Goal: Transaction & Acquisition: Purchase product/service

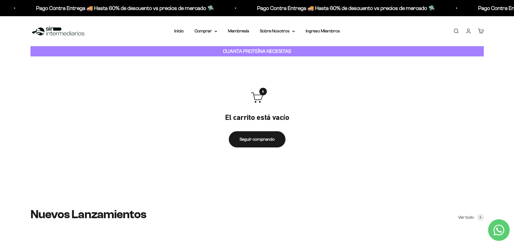
click at [466, 30] on link "Iniciar sesión" at bounding box center [468, 31] width 6 height 6
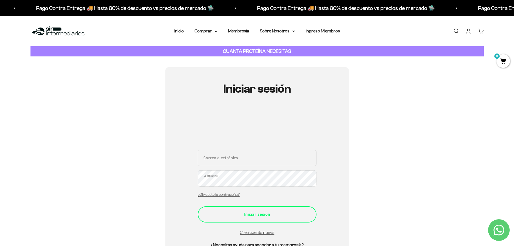
type input "[EMAIL_ADDRESS][DOMAIN_NAME]"
click at [265, 210] on button "Iniciar sesión" at bounding box center [257, 214] width 119 height 16
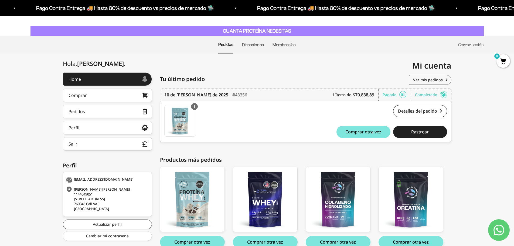
scroll to position [48, 0]
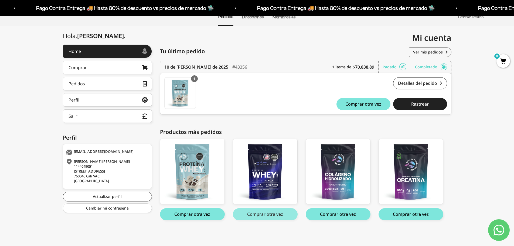
click at [258, 214] on button "Comprar otra vez" at bounding box center [265, 214] width 65 height 12
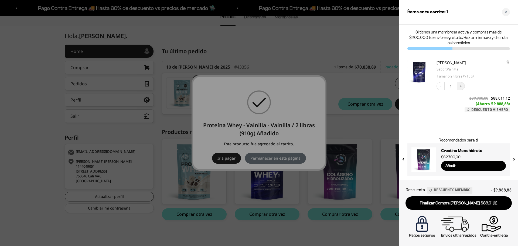
click at [460, 85] on icon "Increase quantity" at bounding box center [460, 85] width 3 height 3
click at [373, 125] on body "Ir al contenido Pago Contra Entrega 🚚 Hasta 60% de descuento vs precios de merc…" at bounding box center [259, 99] width 518 height 294
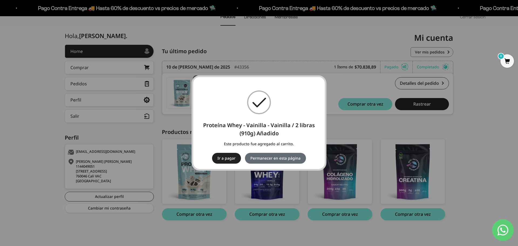
click at [258, 158] on button "Permanecer en esta página" at bounding box center [275, 158] width 61 height 11
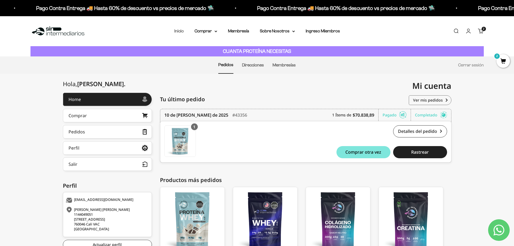
click at [181, 31] on link "Inicio" at bounding box center [178, 31] width 9 height 5
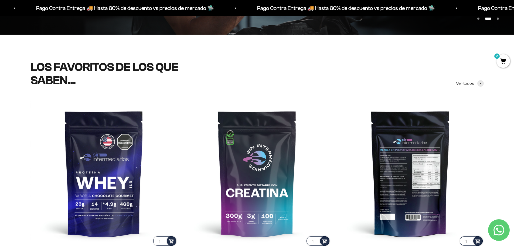
scroll to position [189, 0]
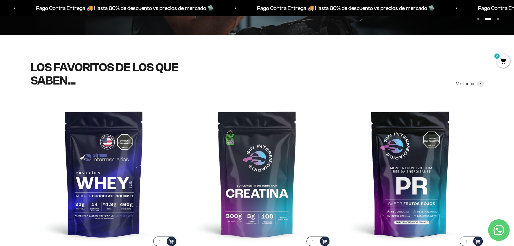
click at [502, 61] on span "2" at bounding box center [502, 60] width 13 height 13
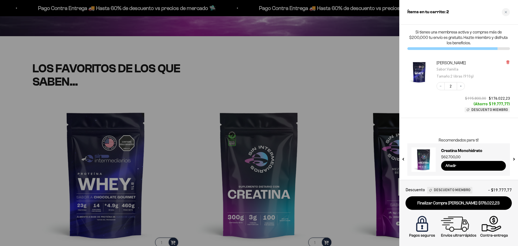
click at [508, 60] on icon at bounding box center [507, 62] width 4 height 4
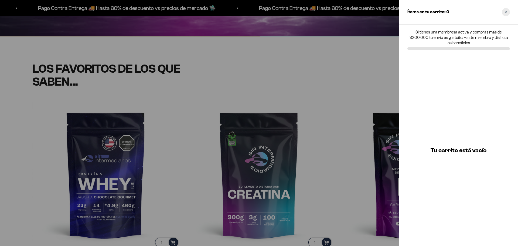
click at [506, 11] on icon "Close cart" at bounding box center [505, 12] width 3 height 3
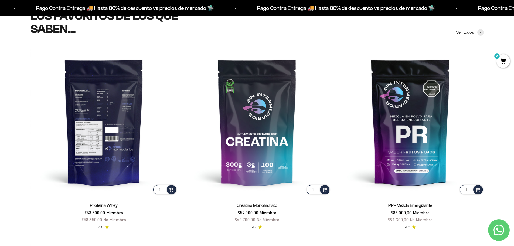
scroll to position [270, 0]
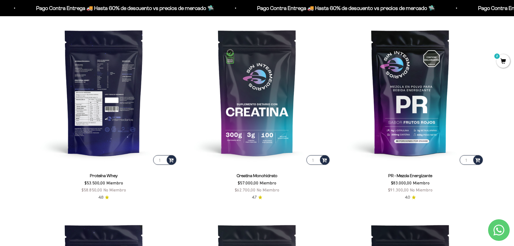
click at [119, 126] on img at bounding box center [103, 92] width 147 height 147
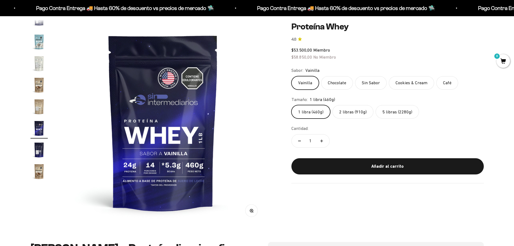
click at [352, 113] on label "2 libras (910g)" at bounding box center [352, 111] width 41 height 13
click at [291, 105] on input "2 libras (910g)" at bounding box center [291, 105] width 0 height 0
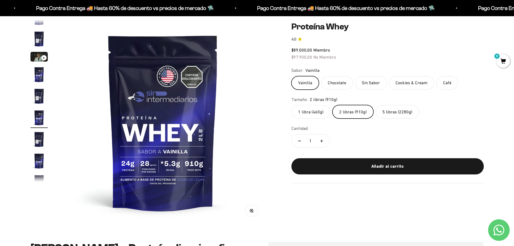
scroll to position [10, 0]
click at [389, 113] on label "5 libras (2280g)" at bounding box center [396, 111] width 43 height 13
click at [291, 105] on input "5 libras (2280g)" at bounding box center [291, 105] width 0 height 0
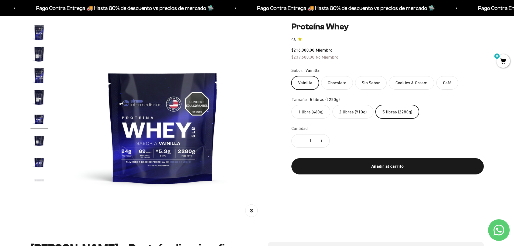
click at [311, 114] on label "1 libra (460g)" at bounding box center [310, 111] width 39 height 13
click at [291, 105] on input "1 libra (460g)" at bounding box center [291, 105] width 0 height 0
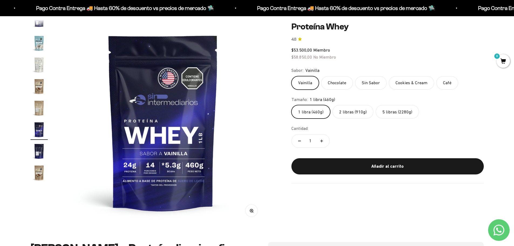
scroll to position [259, 0]
click at [351, 111] on label "2 libras (910g)" at bounding box center [352, 111] width 41 height 13
click at [291, 105] on input "2 libras (910g)" at bounding box center [291, 105] width 0 height 0
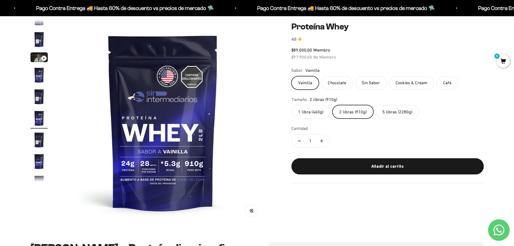
scroll to position [10, 0]
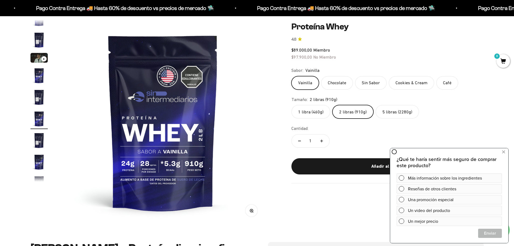
click at [362, 163] on div "Añadir al carrito" at bounding box center [387, 166] width 171 height 7
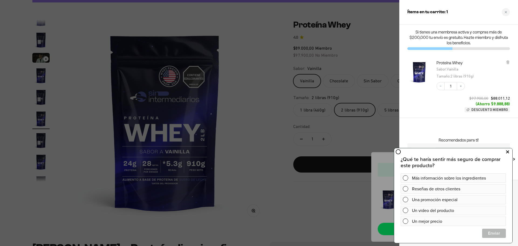
click at [506, 150] on icon at bounding box center [507, 151] width 3 height 7
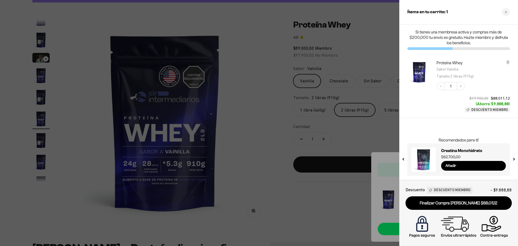
drag, startPoint x: 280, startPoint y: 158, endPoint x: 278, endPoint y: 153, distance: 5.6
click at [280, 158] on div at bounding box center [259, 123] width 518 height 246
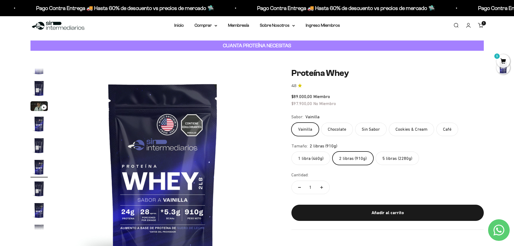
scroll to position [0, 0]
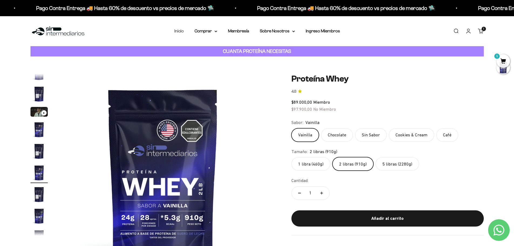
click at [180, 33] on li "Inicio" at bounding box center [178, 30] width 9 height 7
click at [178, 32] on link "Inicio" at bounding box center [178, 31] width 9 height 5
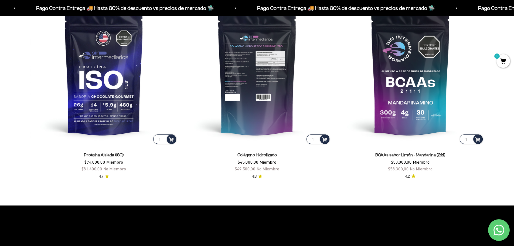
scroll to position [485, 0]
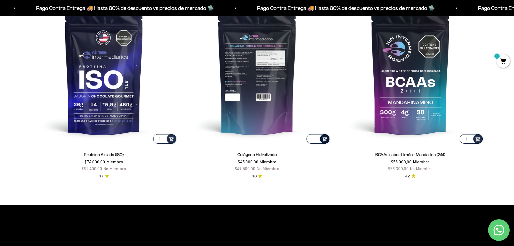
click at [324, 139] on span at bounding box center [324, 138] width 5 height 6
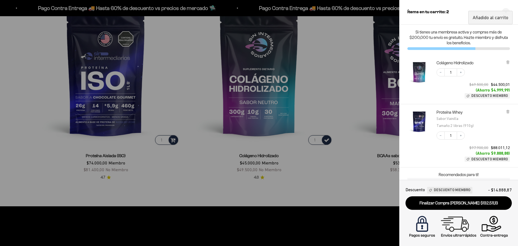
click at [362, 177] on div at bounding box center [259, 123] width 518 height 246
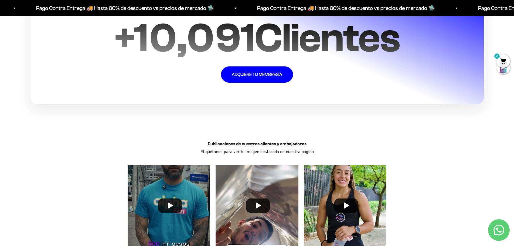
scroll to position [1591, 0]
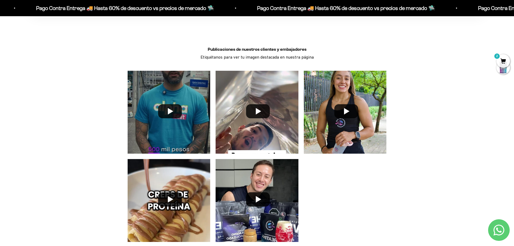
click at [507, 61] on span "2" at bounding box center [502, 60] width 13 height 13
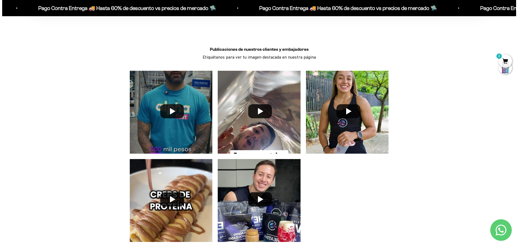
scroll to position [1593, 0]
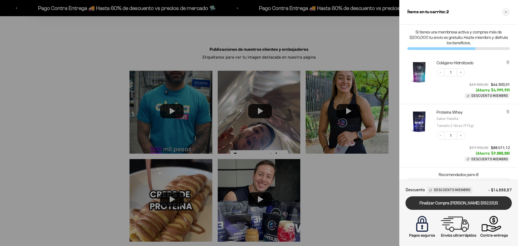
click at [440, 203] on link "Finalizar Compra Segura $132.511,13" at bounding box center [458, 203] width 106 height 14
